Goal: Check status: Check status

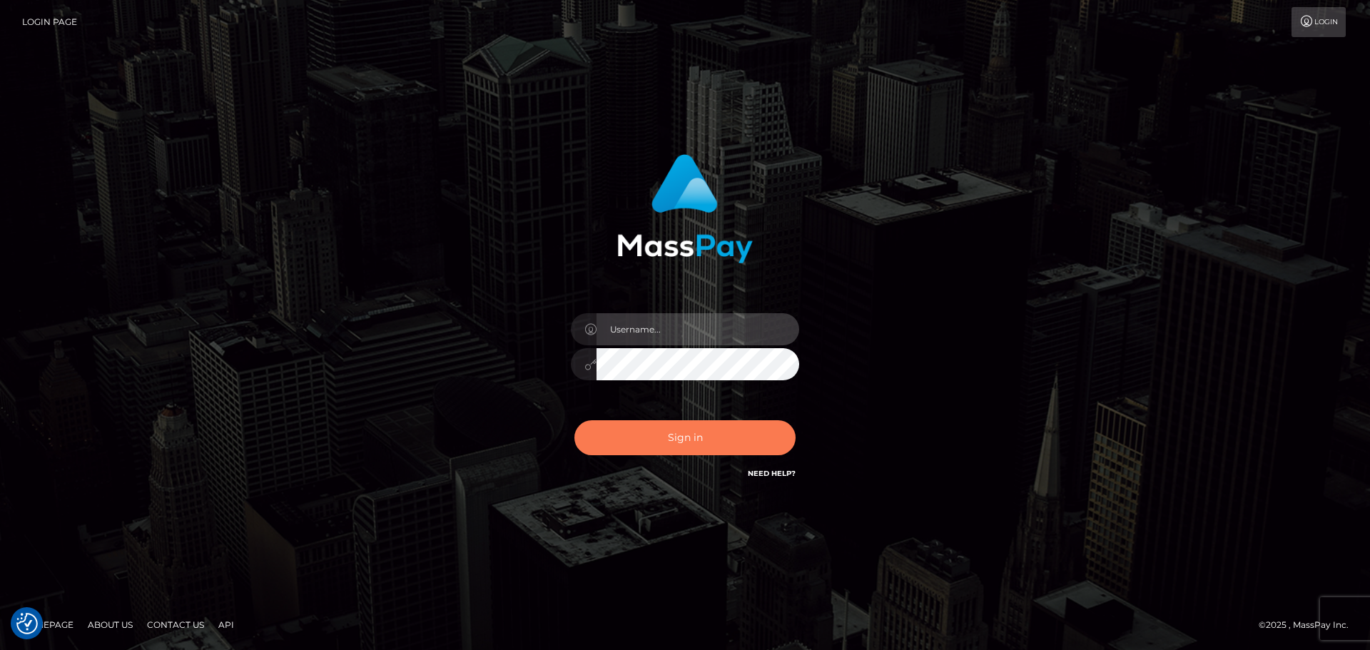
type input "Bedis"
click at [677, 444] on button "Sign in" at bounding box center [684, 437] width 221 height 35
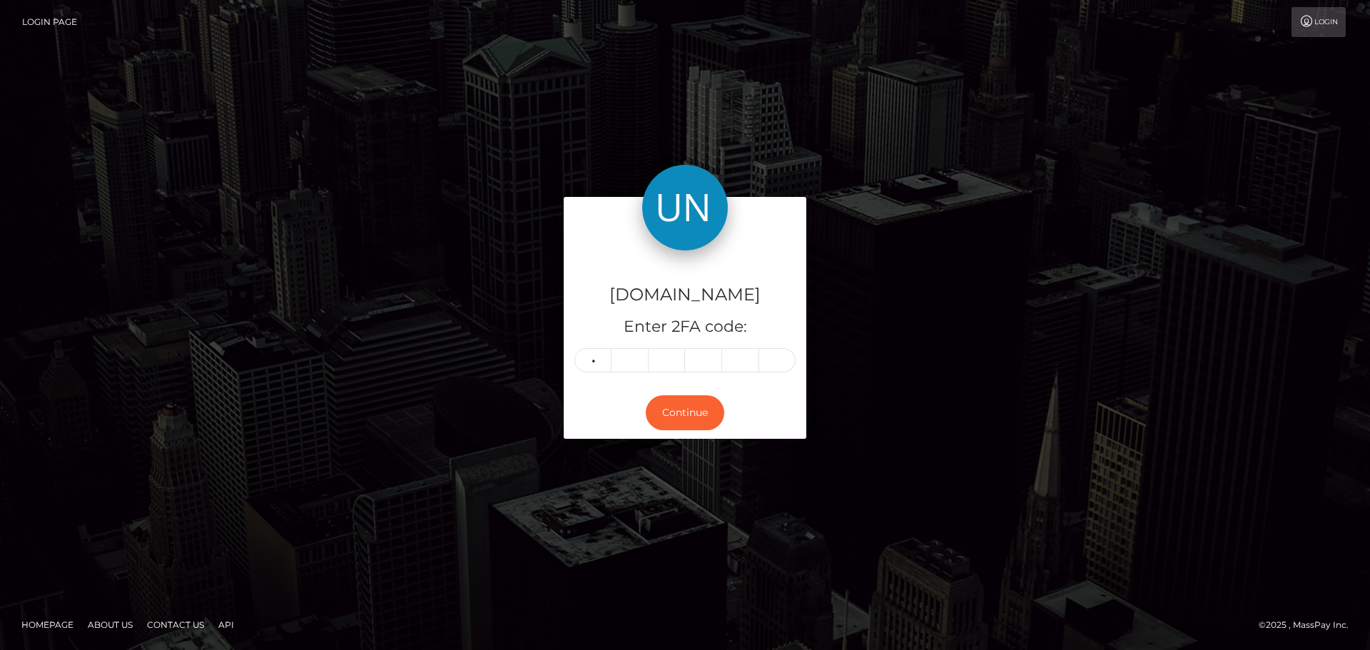
type input "4"
type input "1"
type input "3"
type input "9"
type input "7"
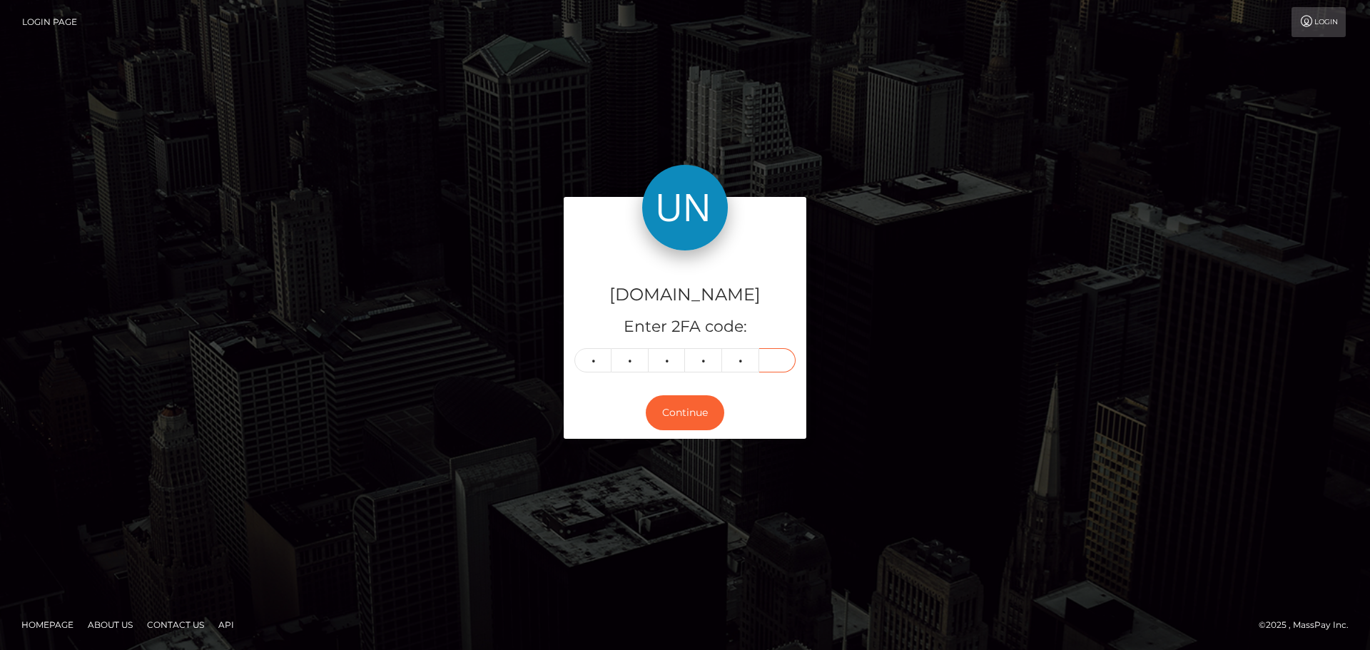
type input "6"
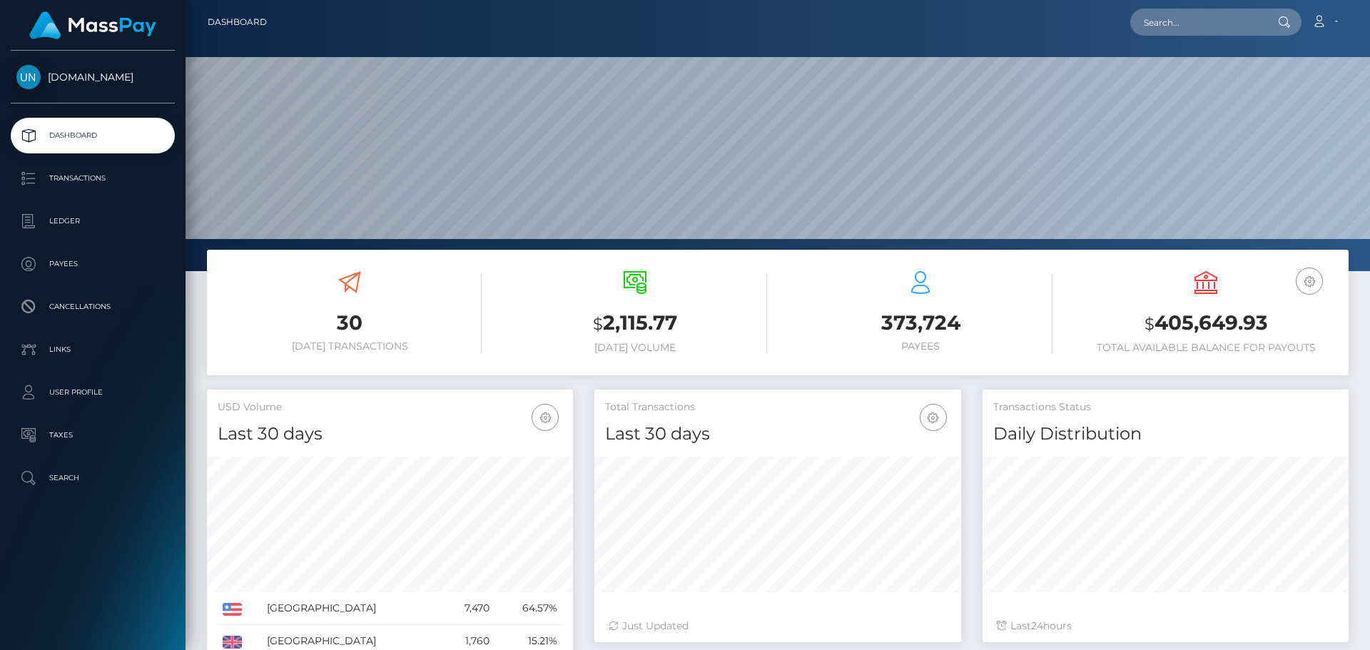
scroll to position [253, 367]
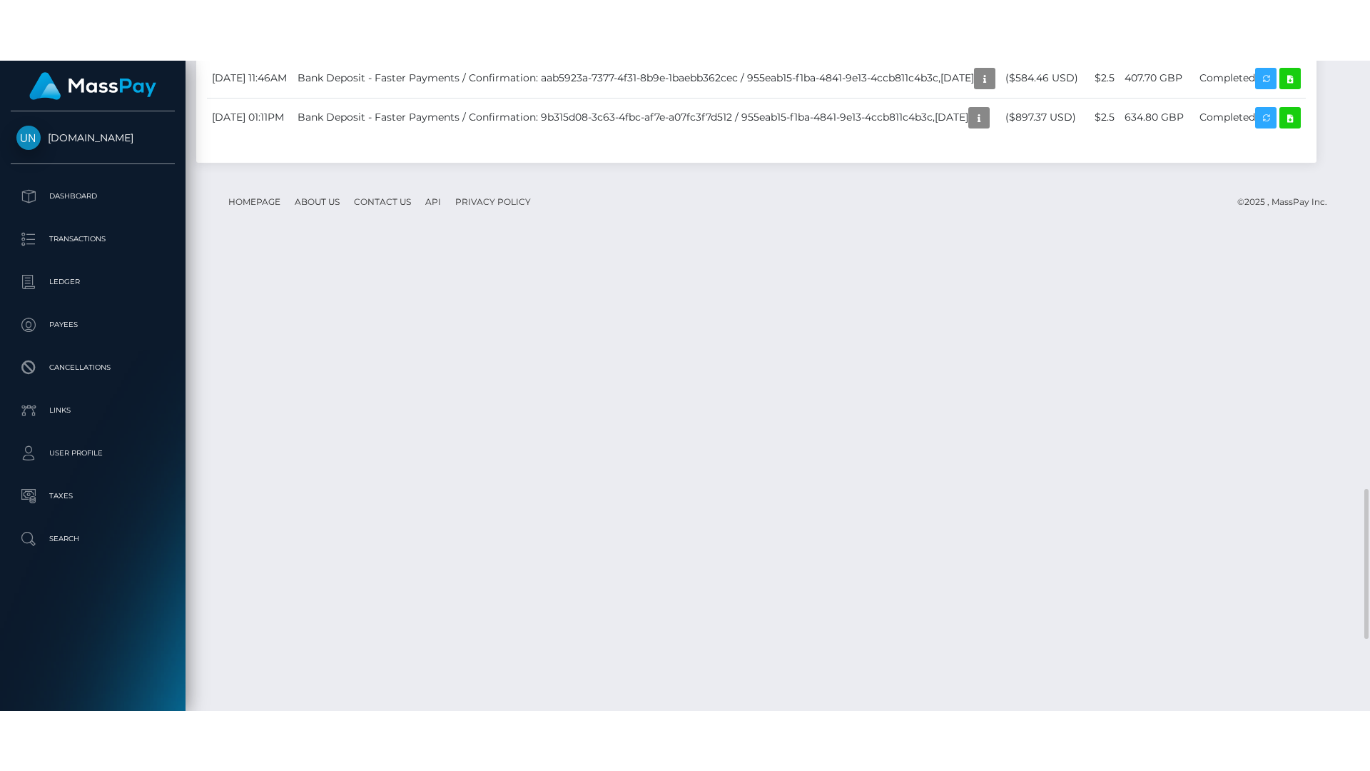
scroll to position [1998, 0]
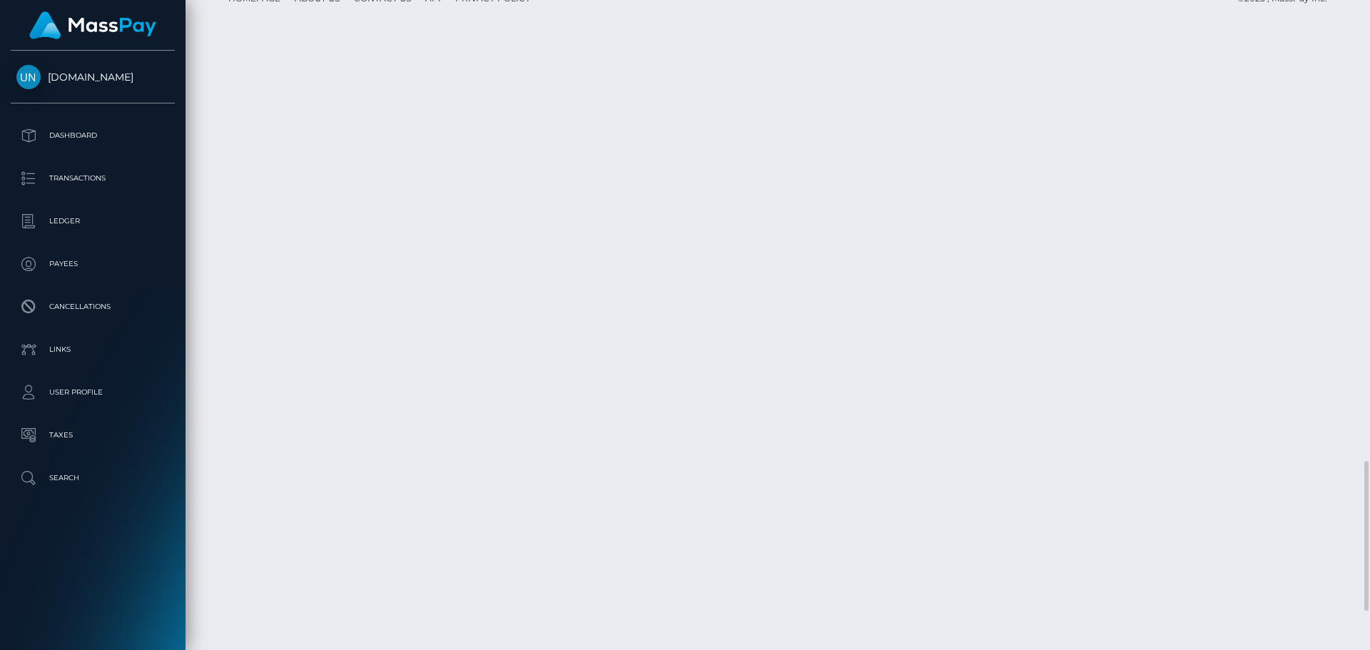
drag, startPoint x: 407, startPoint y: 415, endPoint x: 407, endPoint y: 501, distance: 86.3
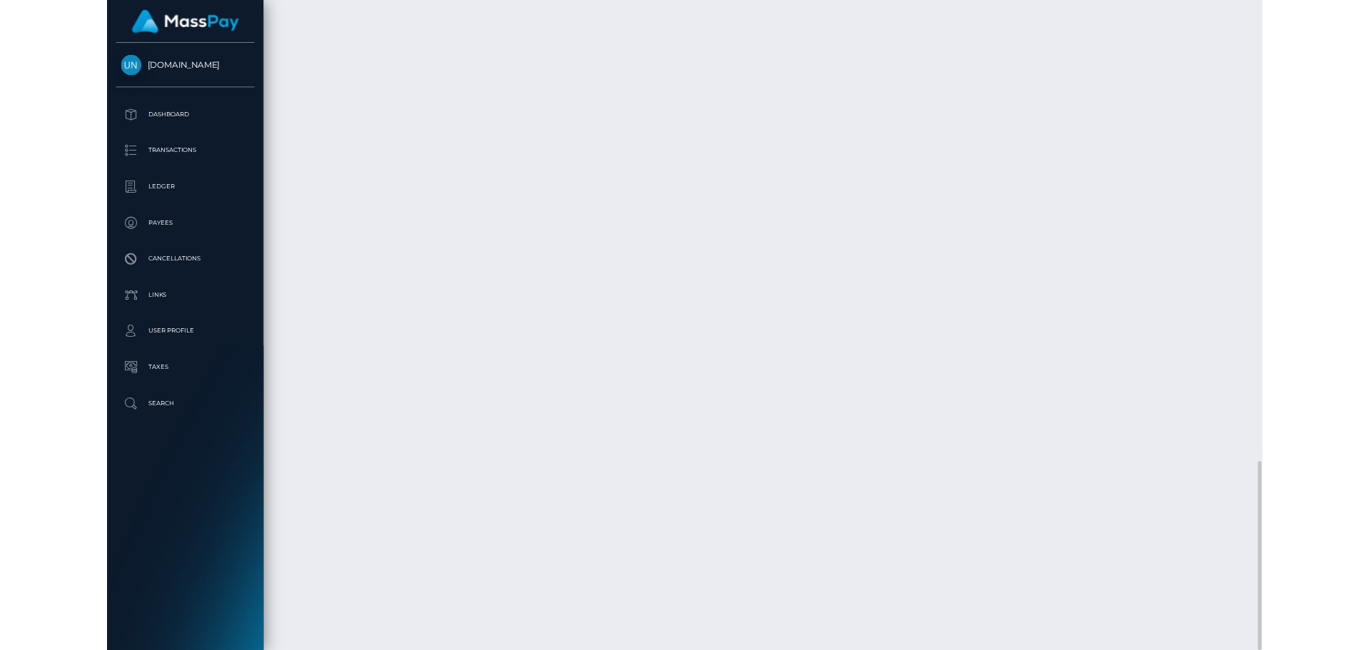
scroll to position [1877, 0]
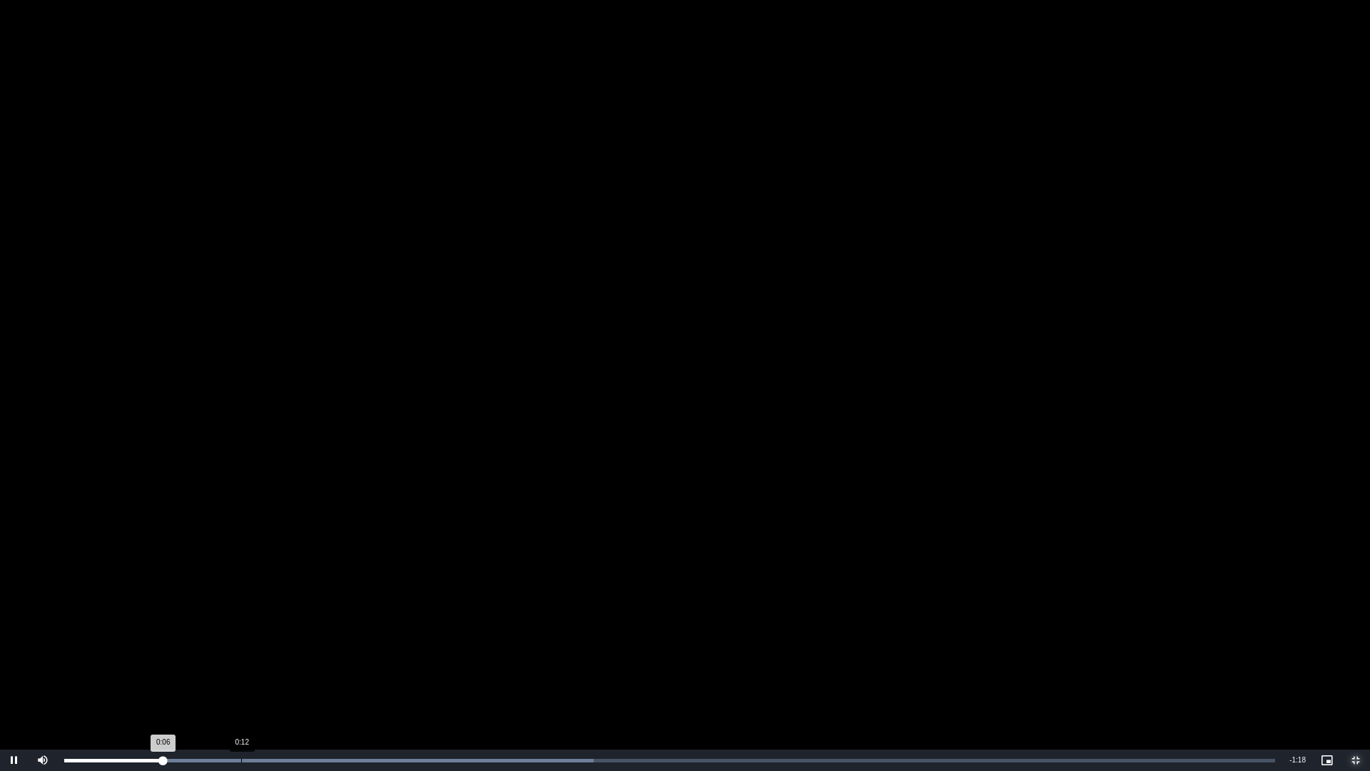
click at [248, 649] on div "Loaded : 43.71% 0:12 0:06" at bounding box center [669, 759] width 1225 height 21
click at [313, 649] on div "Loaded : 69.68% 0:17 0:13" at bounding box center [669, 759] width 1225 height 21
click at [365, 649] on div "Loaded : 69.68% 0:21 0:18" at bounding box center [669, 759] width 1225 height 21
click at [364, 649] on div "Loaded : 69.68% 0:20 0:23" at bounding box center [669, 761] width 1211 height 4
click at [340, 649] on div "Loaded : 69.68% 0:19 0:19" at bounding box center [669, 761] width 1211 height 4
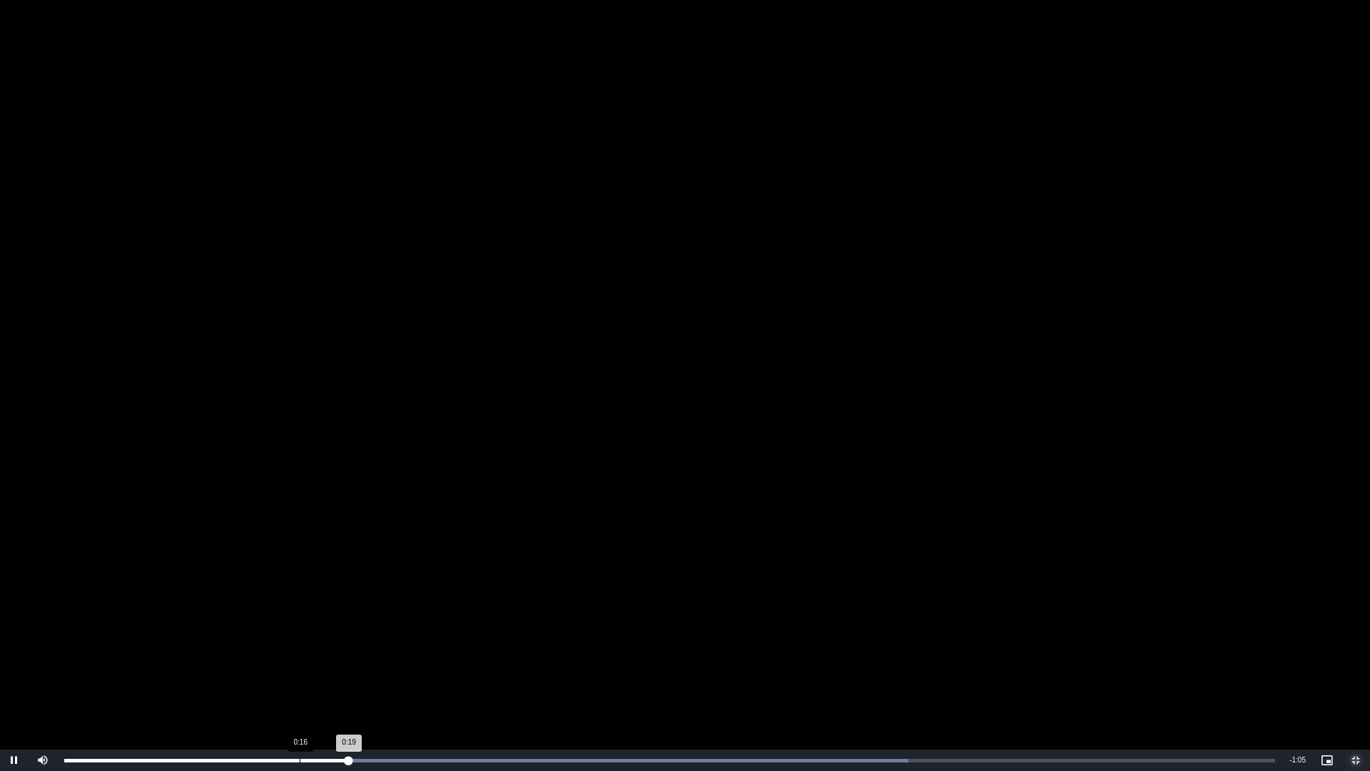
click at [300, 649] on div "Loaded : 69.68% 0:16 0:19" at bounding box center [669, 761] width 1211 height 4
click at [295, 649] on div "Loaded : 69.68% 0:16 0:17" at bounding box center [669, 761] width 1211 height 4
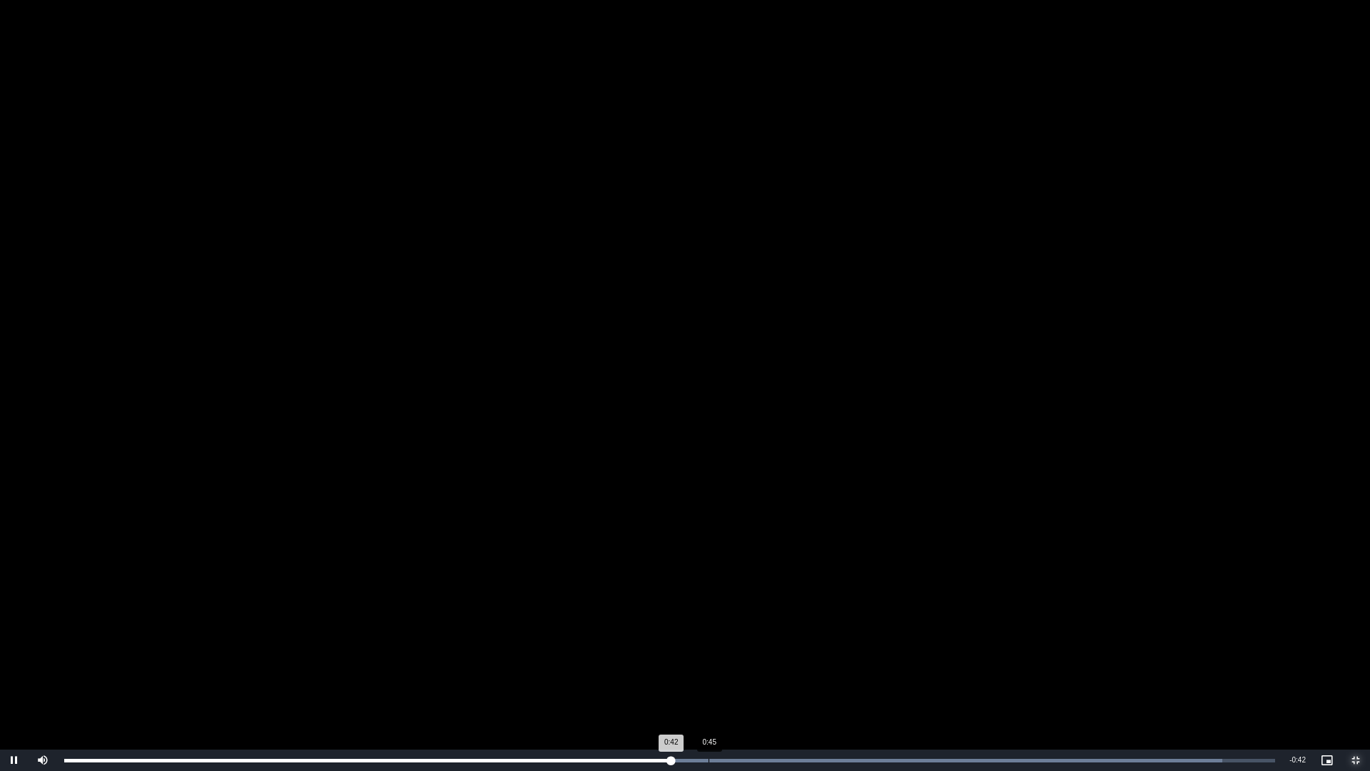
click at [711, 649] on div "Loaded : 95.65% 0:45 0:42" at bounding box center [669, 759] width 1225 height 21
click at [746, 649] on div "Loaded : 95.65% 0:47 0:45" at bounding box center [669, 761] width 1211 height 4
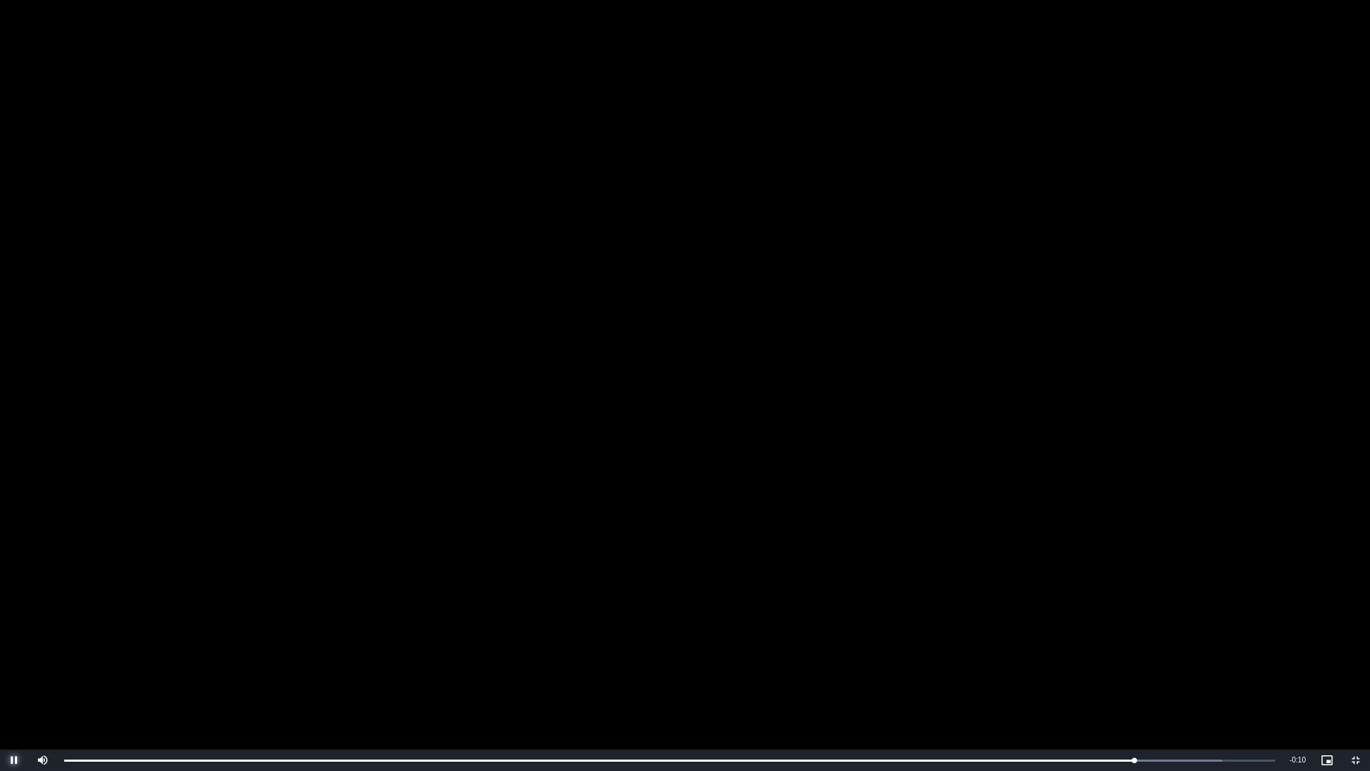
click at [14, 649] on span "Video Player" at bounding box center [14, 760] width 29 height 0
click at [1357, 649] on span "Video Player" at bounding box center [1355, 760] width 29 height 0
